Goal: Task Accomplishment & Management: Manage account settings

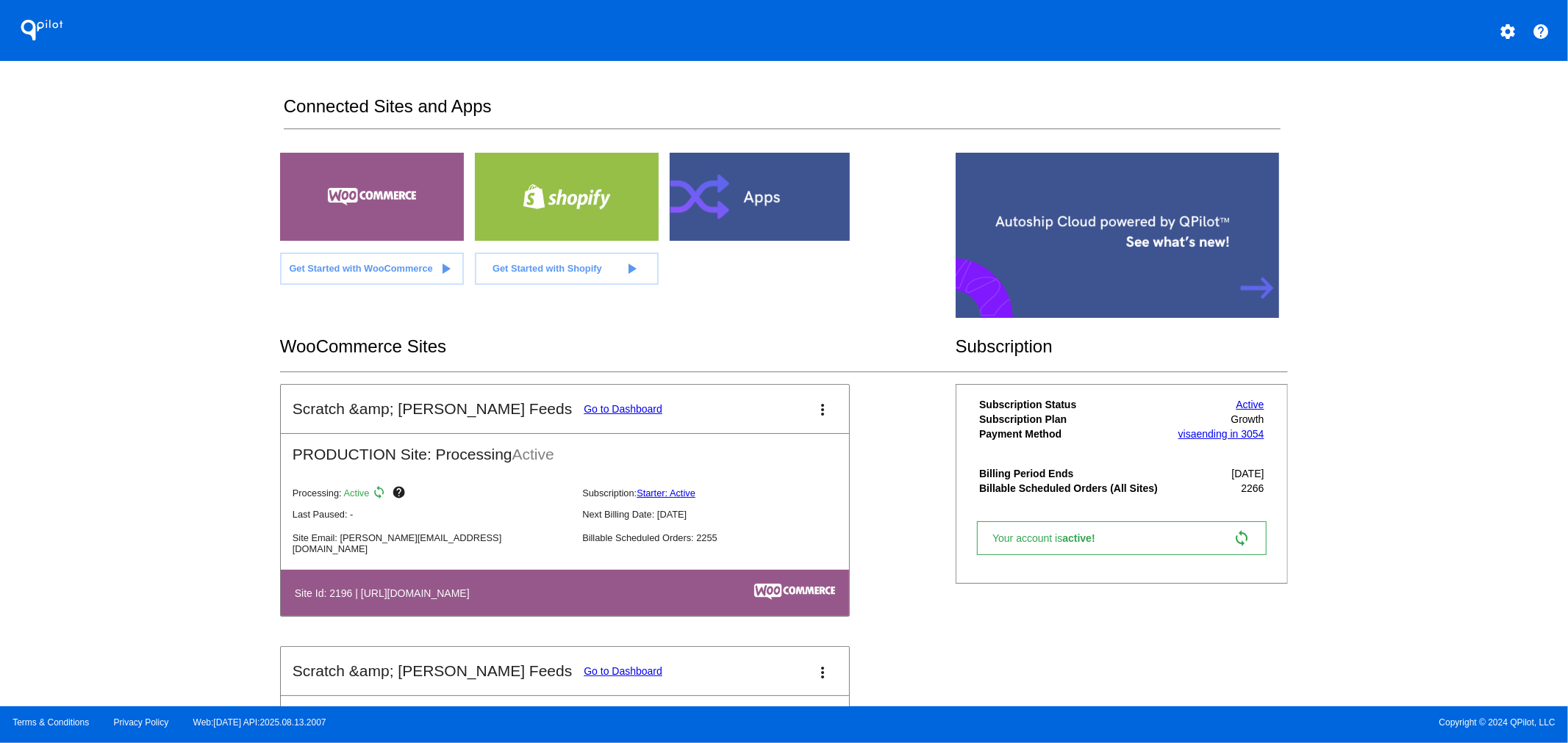
click at [584, 404] on link "Go to Dashboard" at bounding box center [623, 409] width 79 height 12
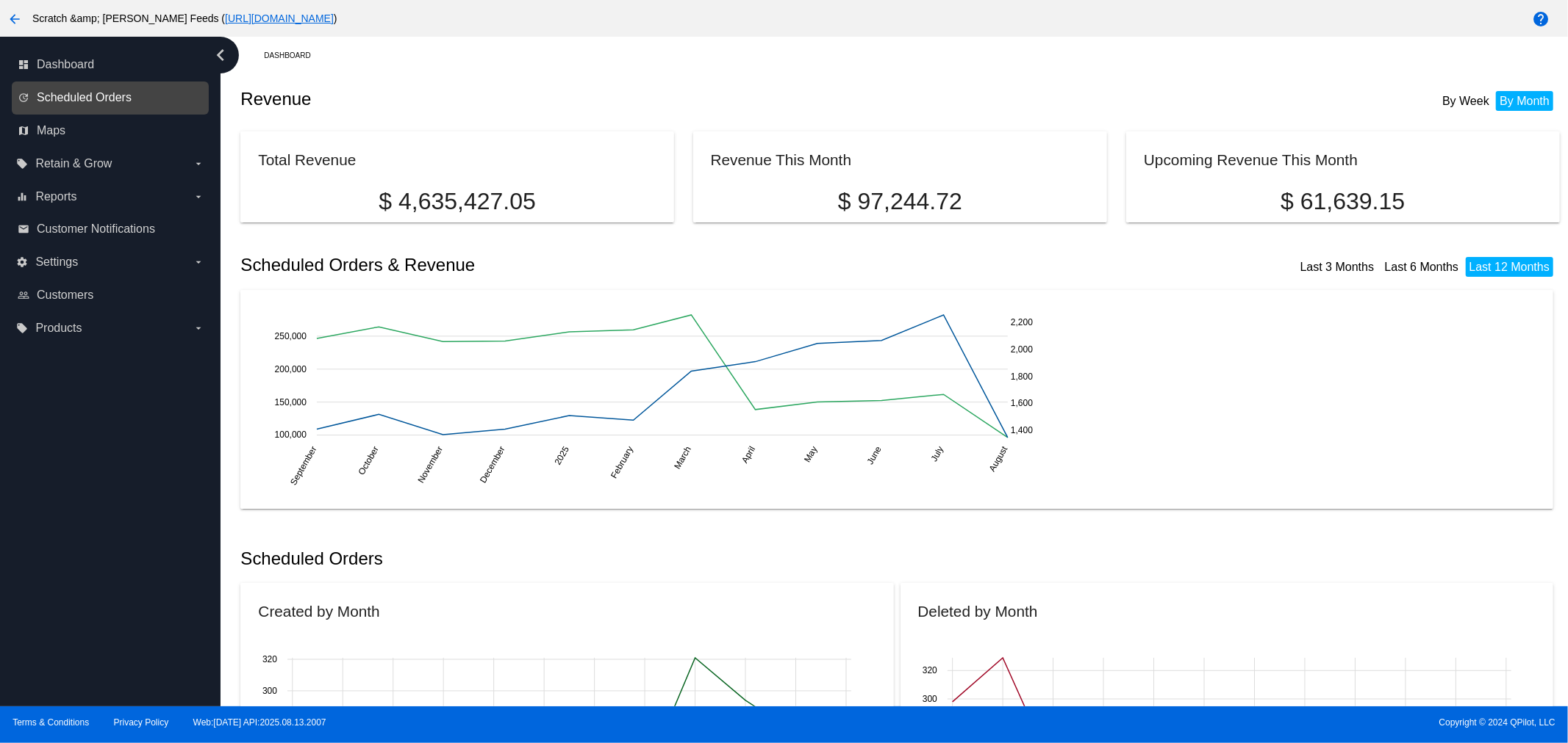
click at [126, 93] on span "Scheduled Orders" at bounding box center [84, 97] width 95 height 13
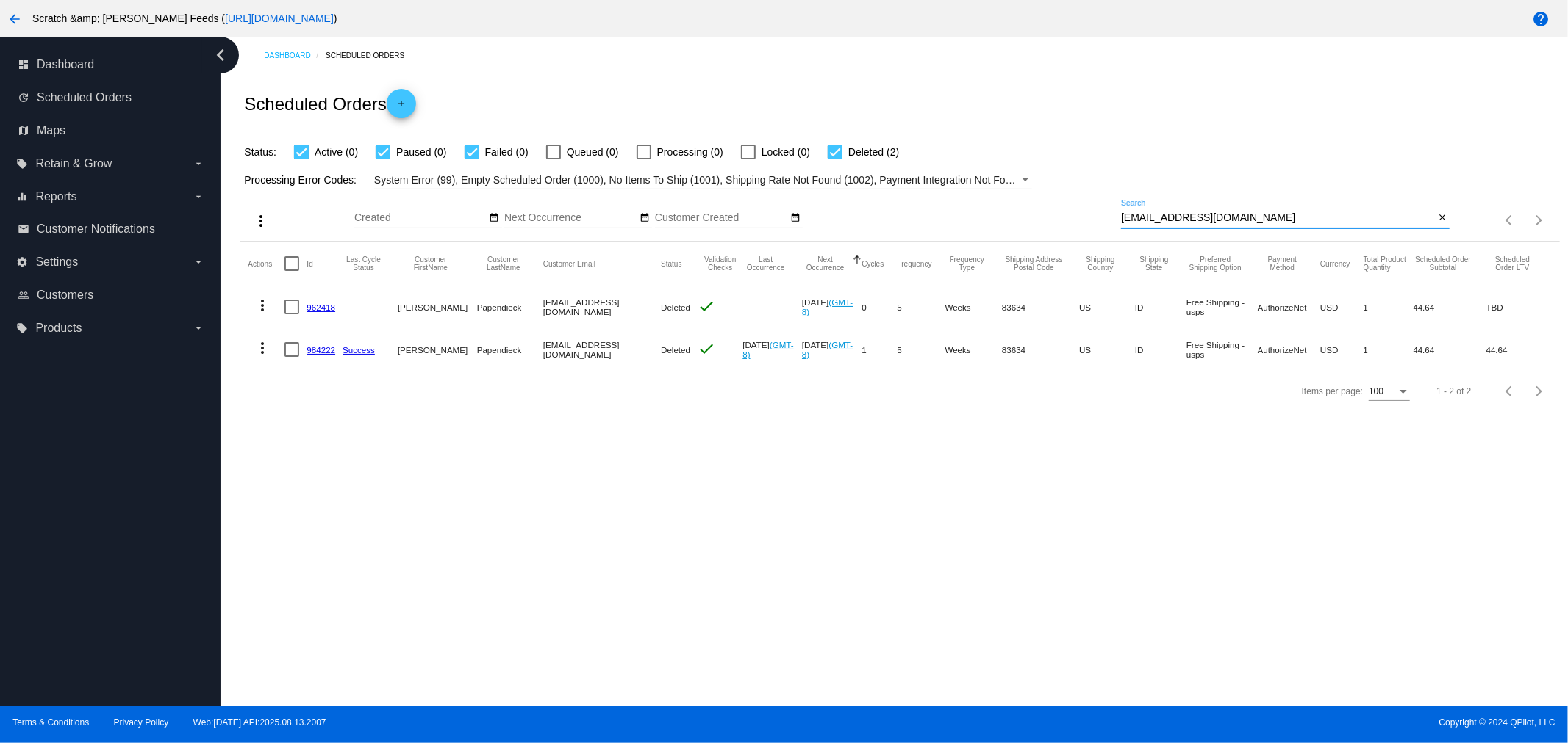
drag, startPoint x: 1314, startPoint y: 216, endPoint x: 1079, endPoint y: 214, distance: 235.0
click at [1079, 214] on div "more_vert Aug Jan Feb Mar [DATE]" at bounding box center [899, 216] width 1318 height 52
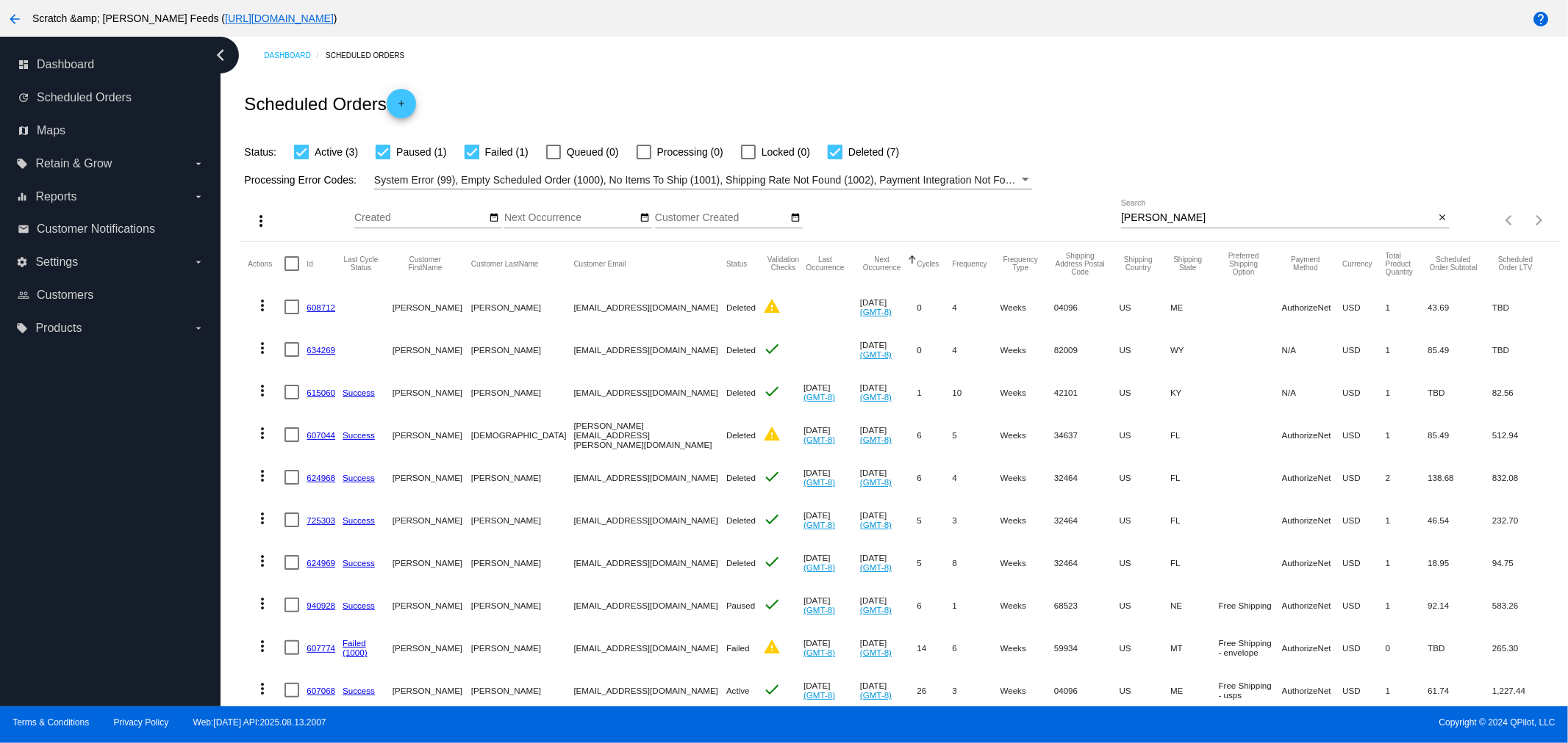
click at [236, 276] on div "Dashboard Scheduled Orders Scheduled Orders add Status: Active (3) Paused (1) F…" at bounding box center [899, 437] width 1335 height 801
click at [1156, 223] on input "[PERSON_NAME]" at bounding box center [1277, 218] width 313 height 12
drag, startPoint x: 1156, startPoint y: 218, endPoint x: 962, endPoint y: 207, distance: 194.3
click at [962, 207] on div "more_vert Aug Jan Feb Mar [DATE]" at bounding box center [899, 216] width 1318 height 52
type input "608142"
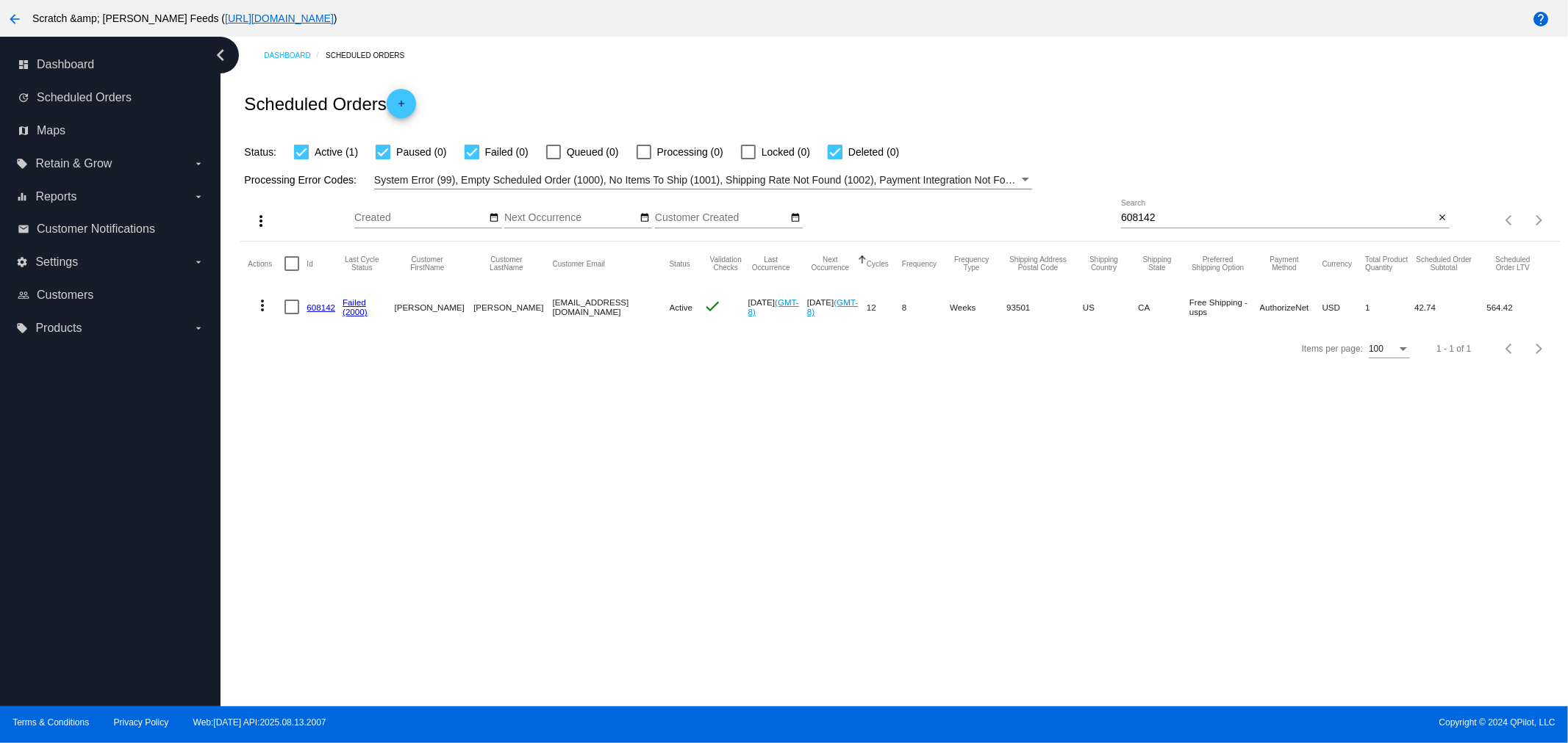
click at [315, 306] on link "608142" at bounding box center [320, 307] width 28 height 10
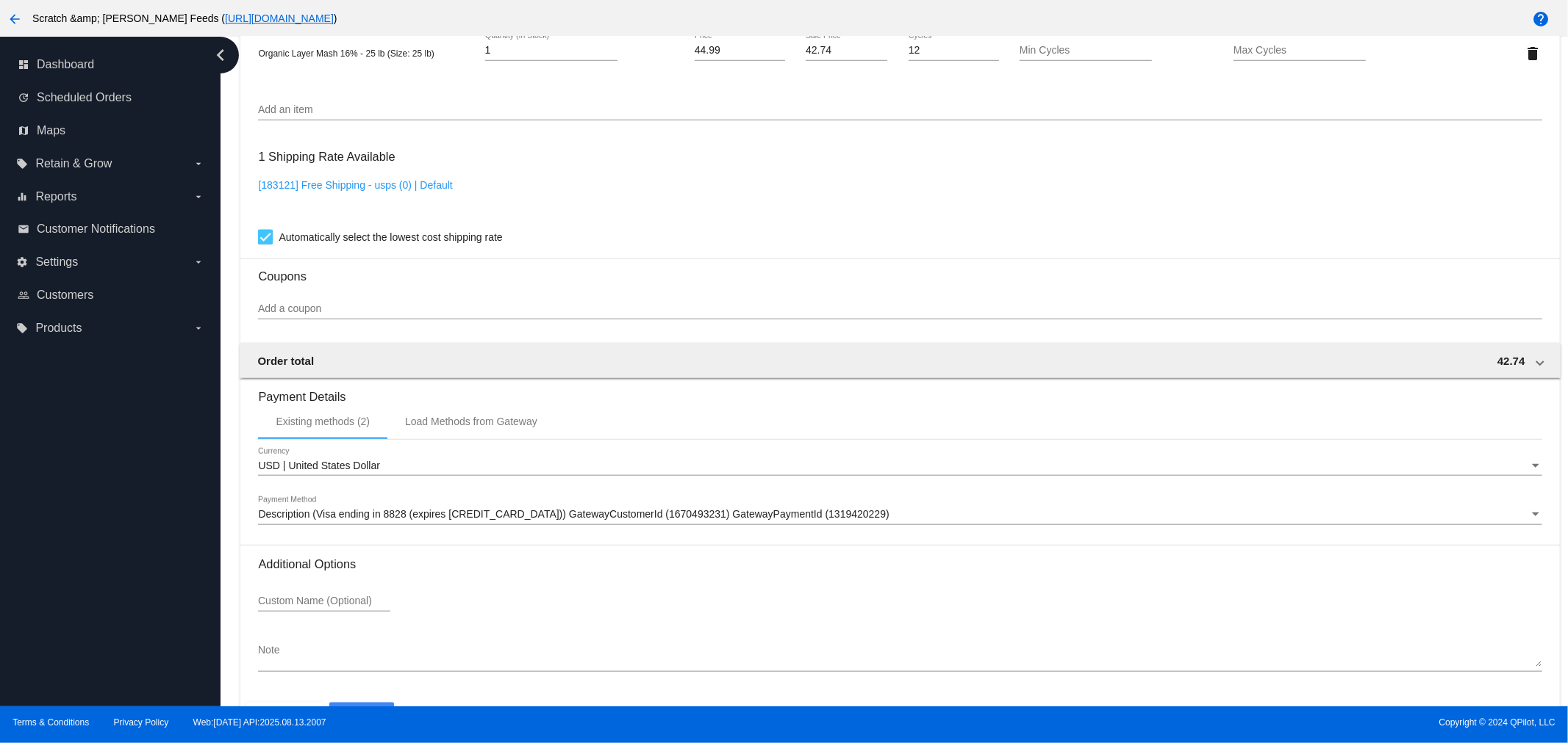
scroll to position [1142, 0]
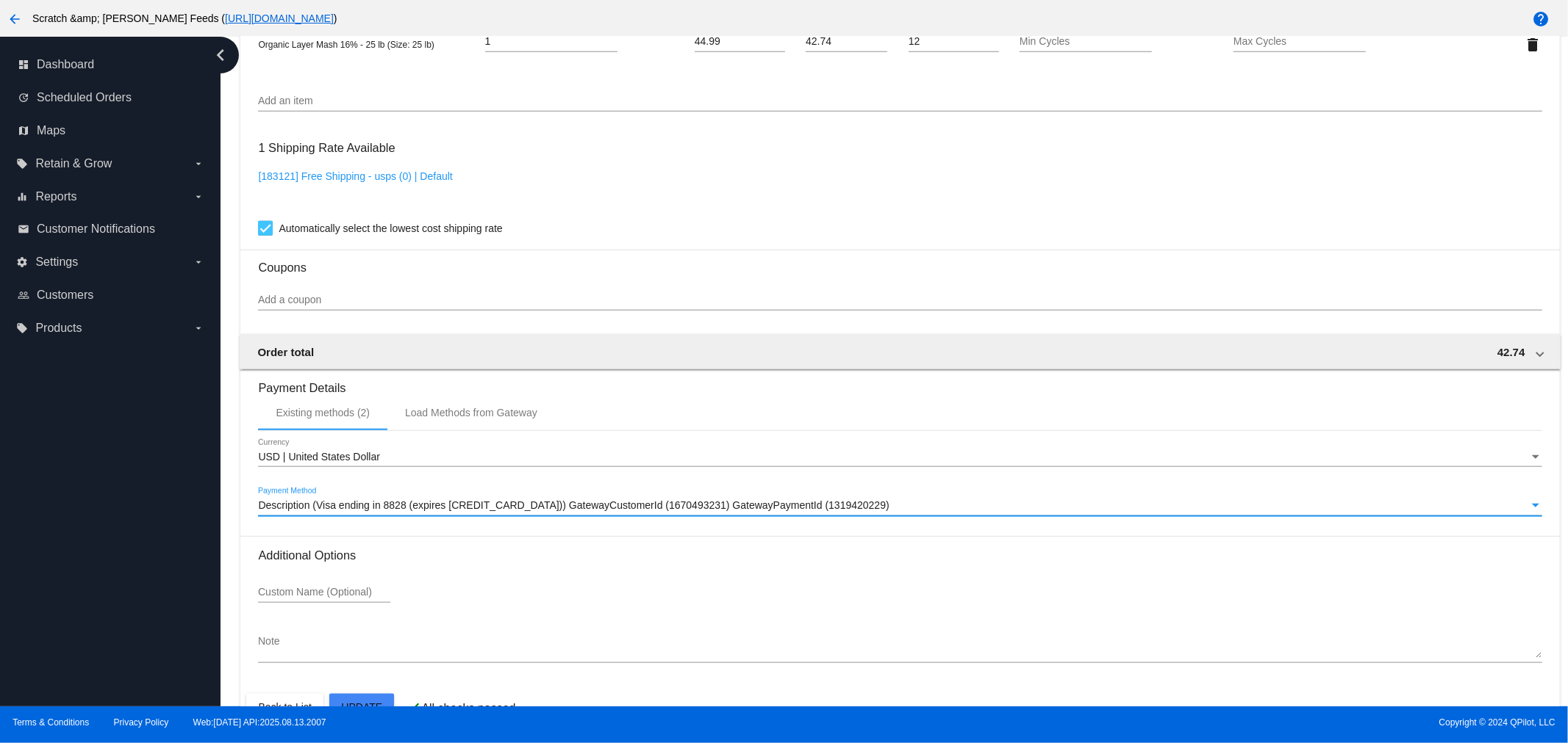
click at [408, 499] on span "Description (Visa ending in 8828 (expires [CREDIT_CARD_DATA])) GatewayCustomerI…" at bounding box center [573, 505] width 631 height 12
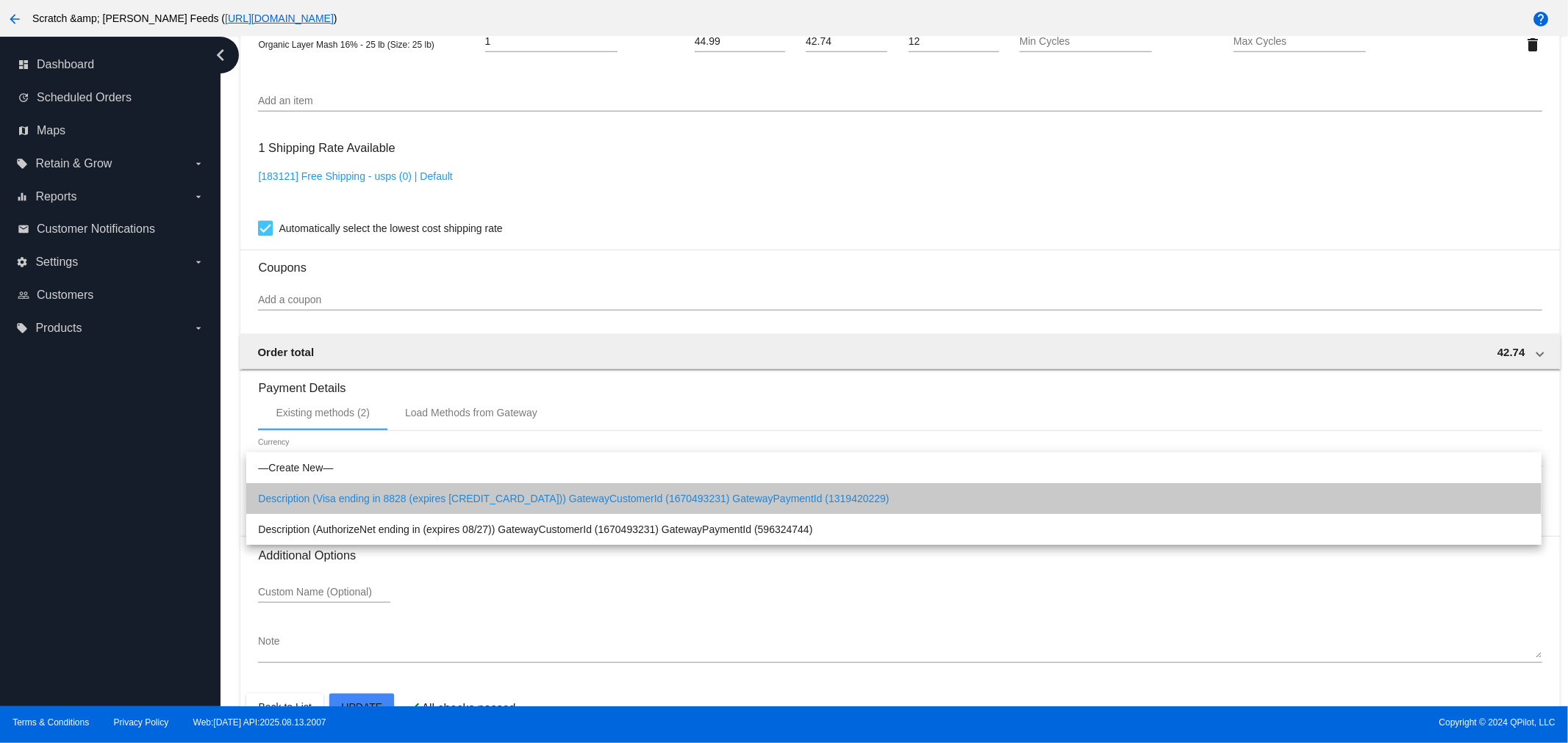
click at [408, 496] on span "Description (Visa ending in 8828 (expires [CREDIT_CARD_DATA])) GatewayCustomerI…" at bounding box center [893, 498] width 1271 height 31
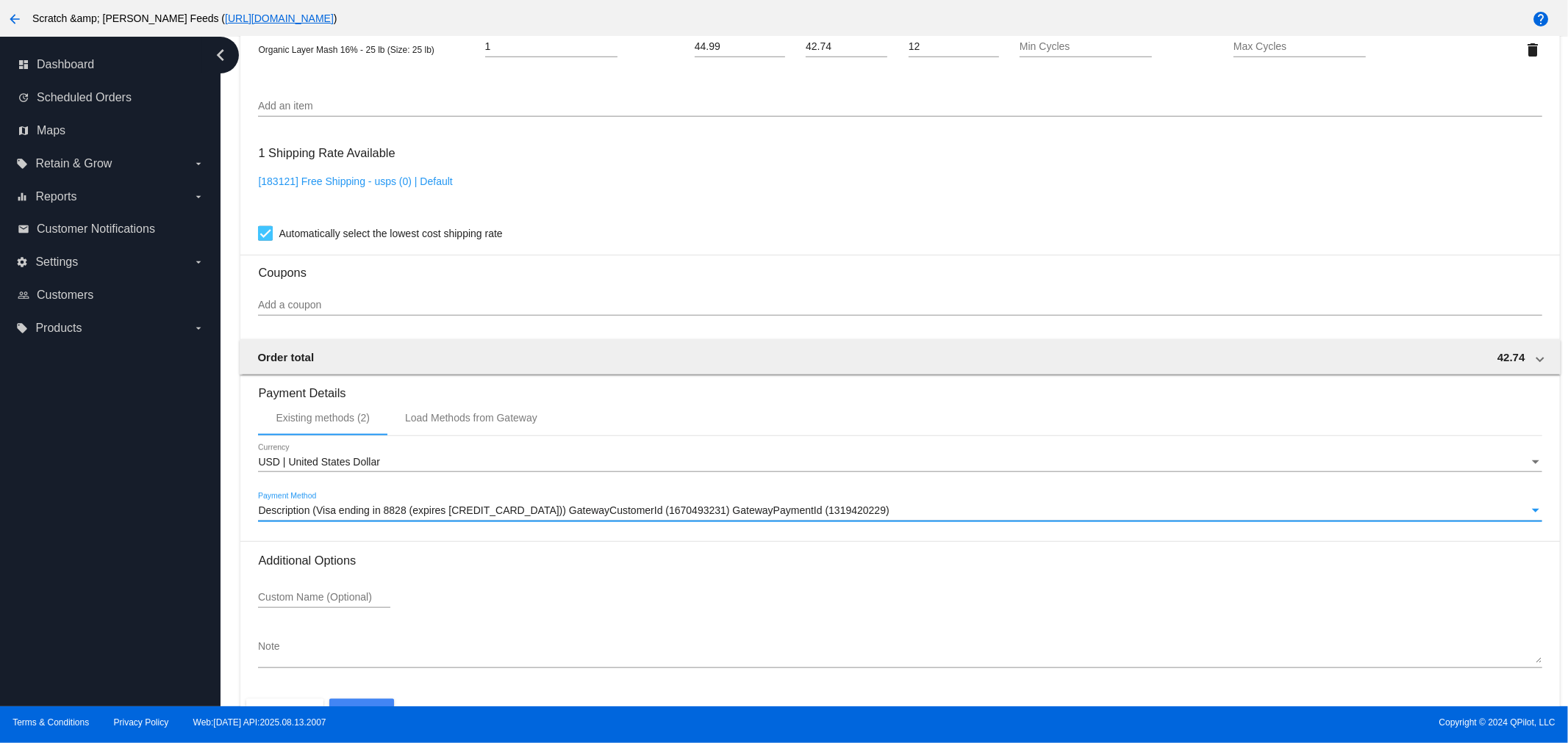
scroll to position [1172, 0]
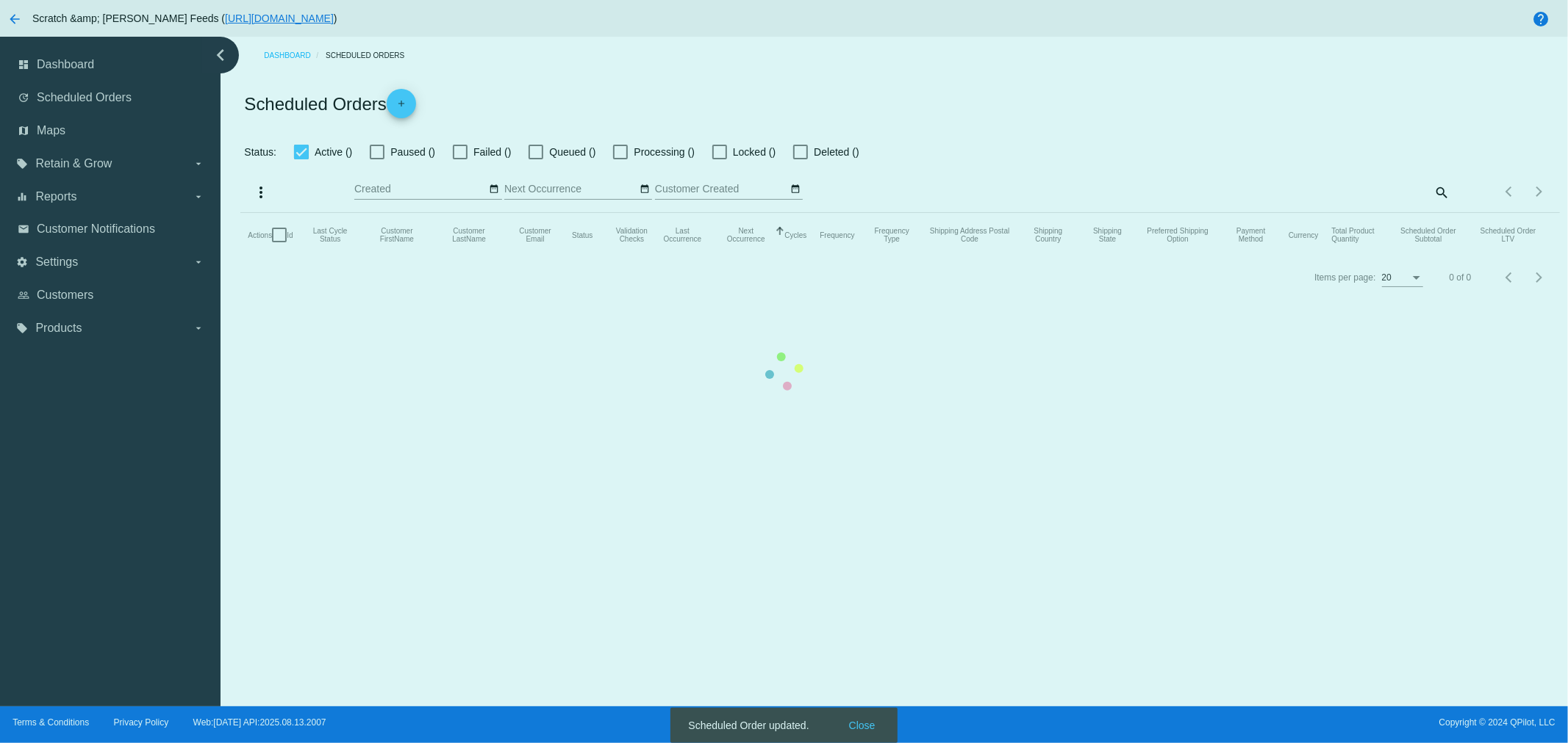
checkbox input "true"
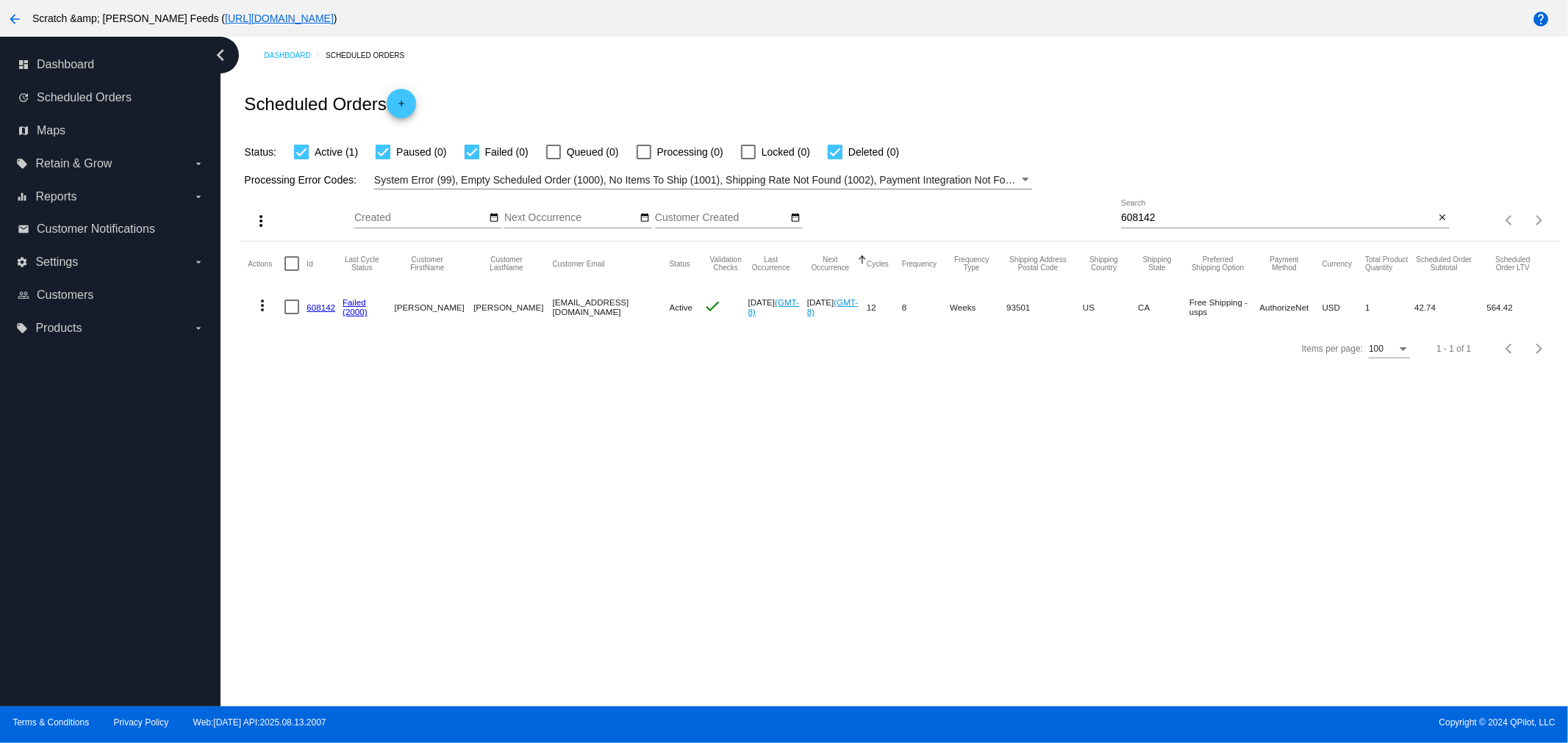
drag, startPoint x: 617, startPoint y: 310, endPoint x: 527, endPoint y: 311, distance: 90.0
click at [553, 311] on mat-cell "[EMAIL_ADDRESS][DOMAIN_NAME]" at bounding box center [611, 307] width 117 height 43
copy mat-cell "[EMAIL_ADDRESS][DOMAIN_NAME]"
click at [313, 310] on link "608142" at bounding box center [320, 307] width 28 height 10
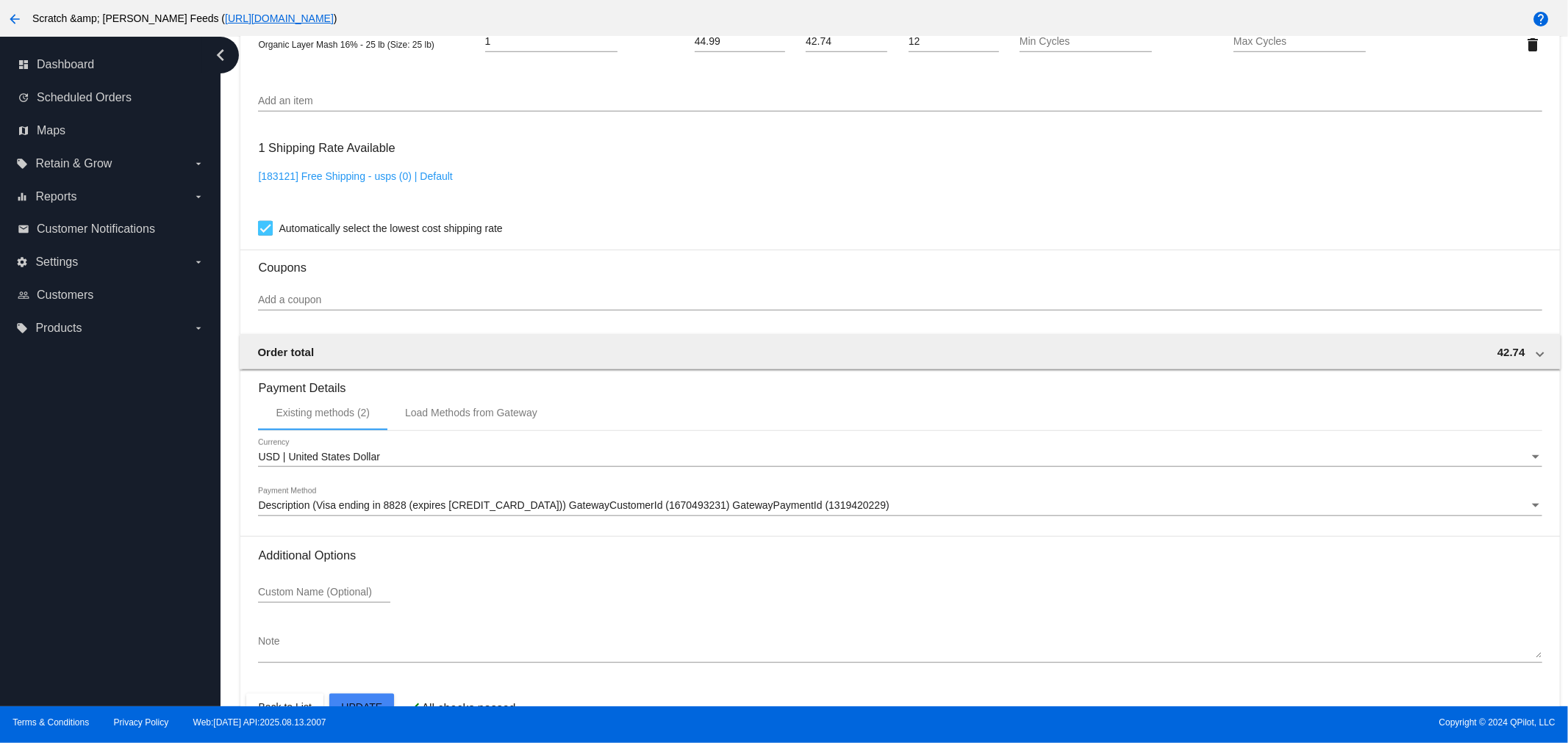
scroll to position [1172, 0]
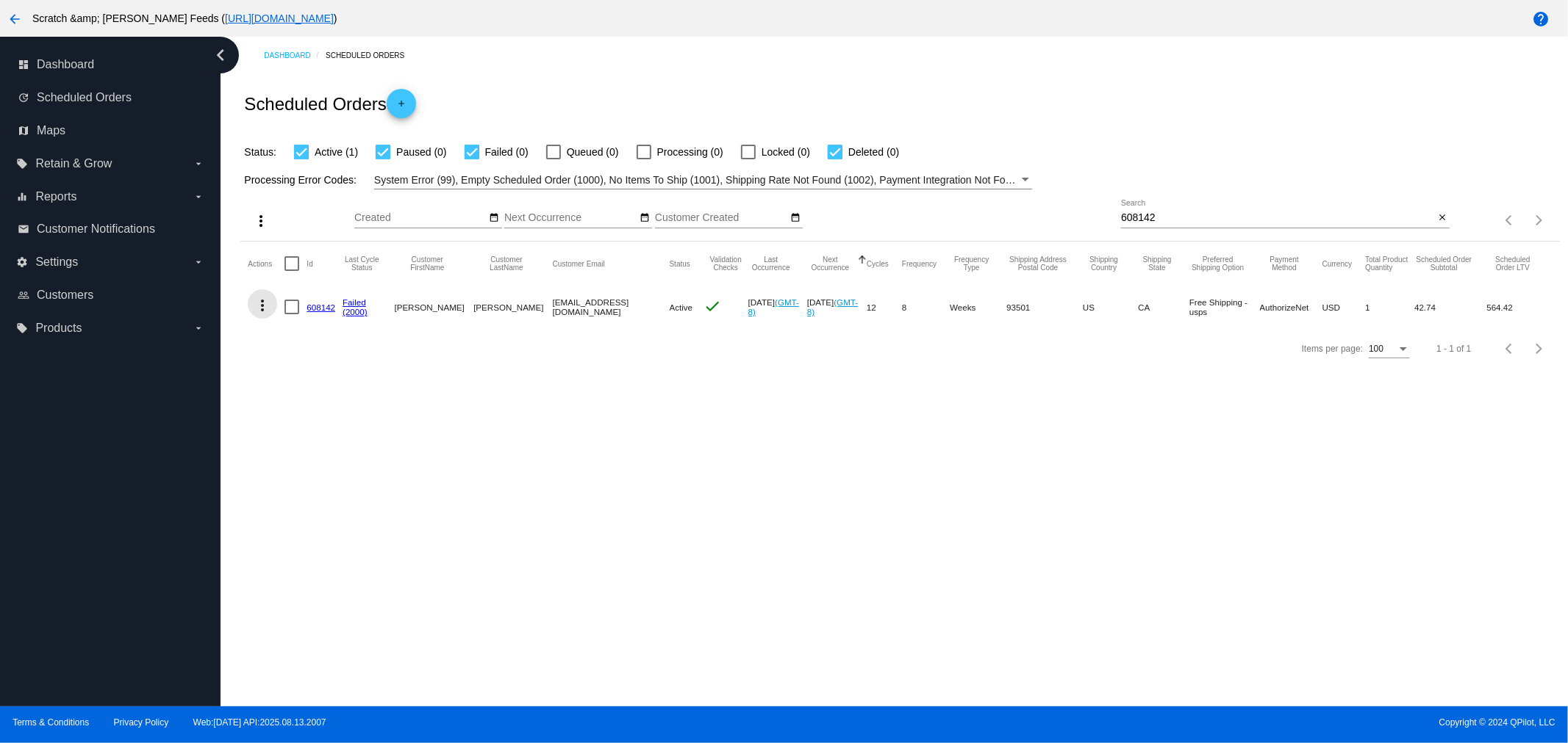
click at [263, 304] on mat-icon "more_vert" at bounding box center [263, 305] width 18 height 18
click at [304, 409] on span "Process Now" at bounding box center [322, 411] width 60 height 12
click at [316, 306] on link "608142" at bounding box center [320, 307] width 28 height 10
